Goal: Task Accomplishment & Management: Complete application form

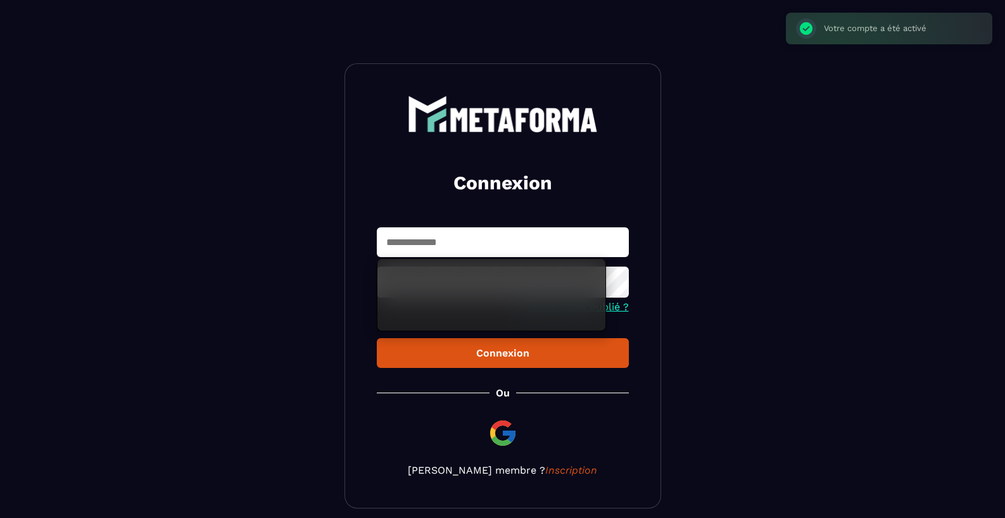
click at [502, 248] on input "text" at bounding box center [503, 242] width 252 height 30
click at [476, 248] on input "text" at bounding box center [503, 242] width 252 height 30
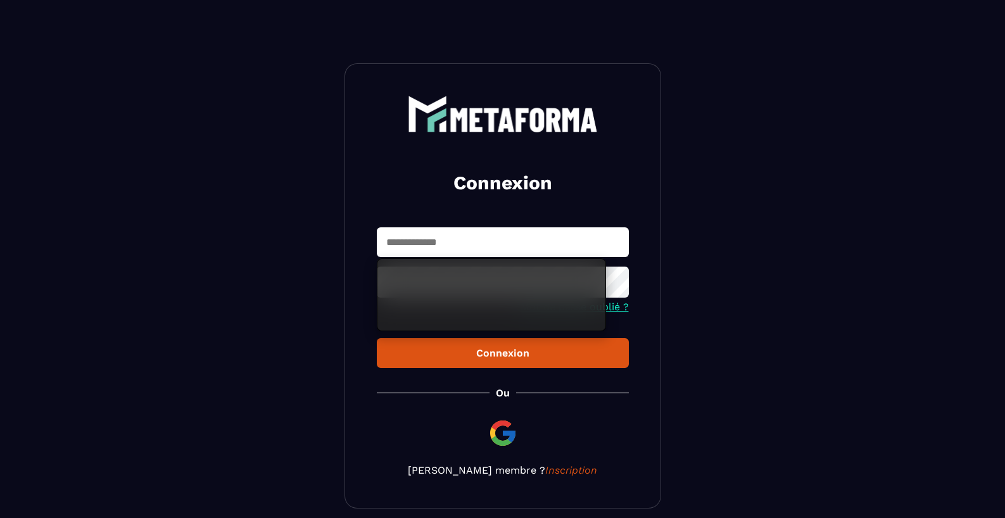
type input "**********"
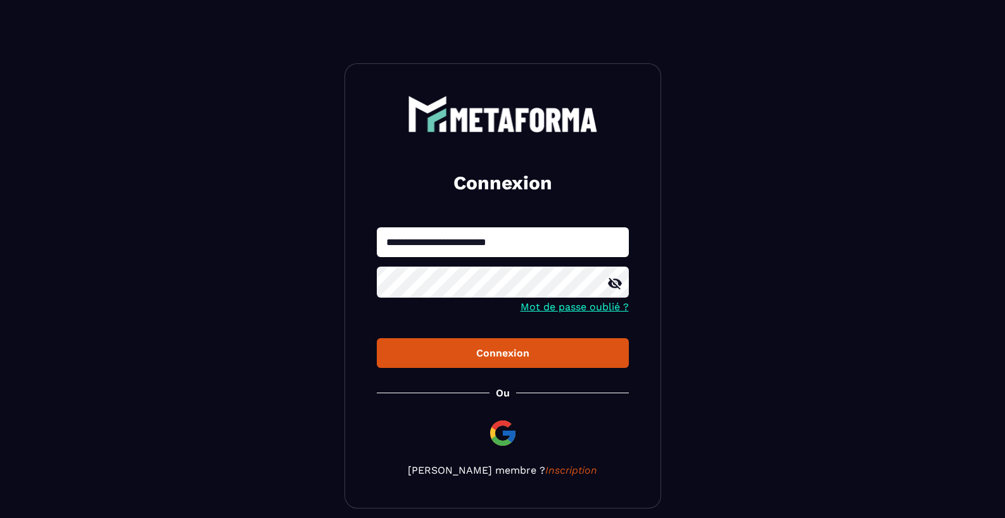
click at [495, 359] on div "Connexion" at bounding box center [503, 353] width 232 height 12
